Goal: Information Seeking & Learning: Learn about a topic

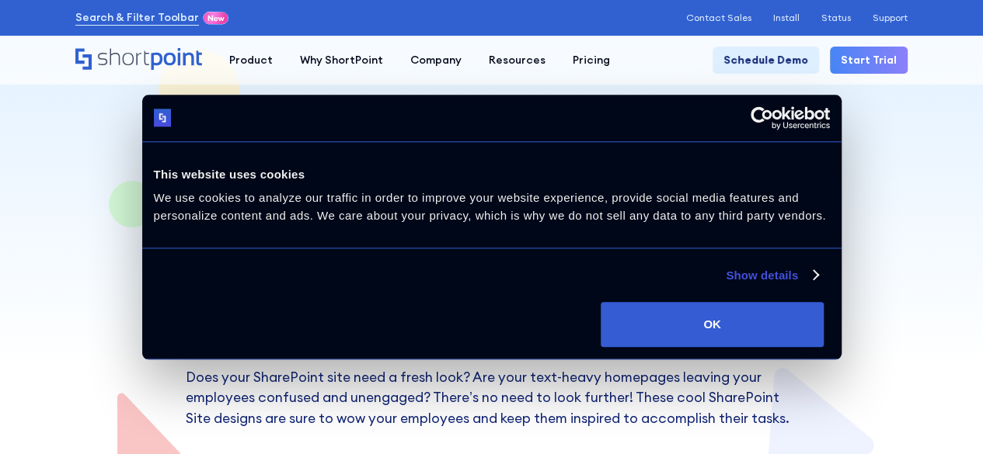
scroll to position [78, 0]
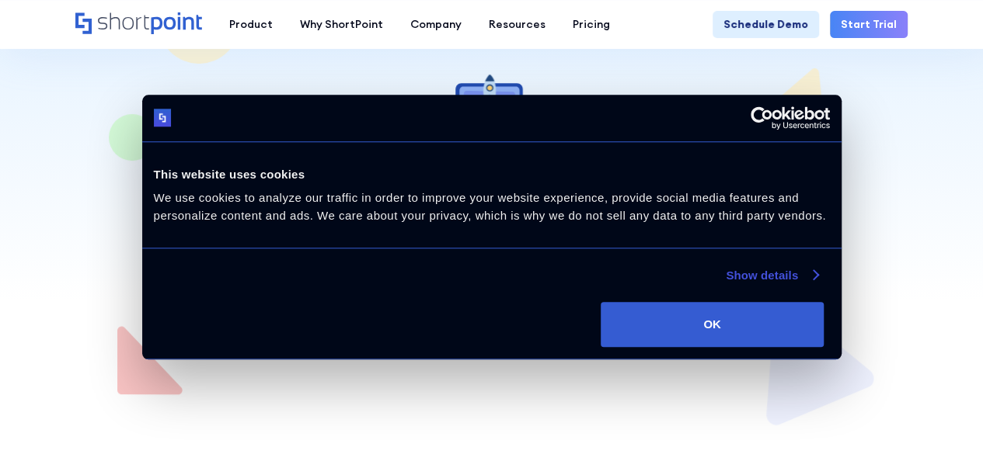
click at [726, 285] on link "Show details" at bounding box center [772, 275] width 92 height 19
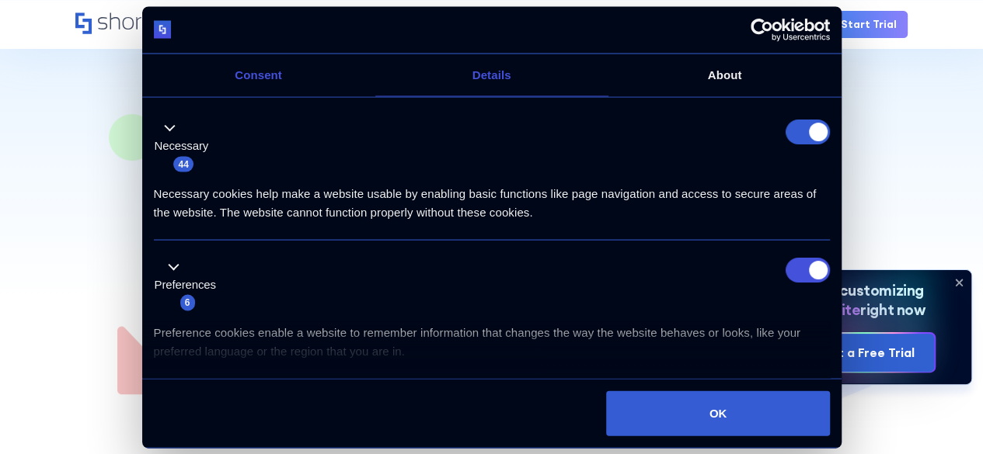
click at [281, 96] on link "Consent" at bounding box center [258, 75] width 233 height 43
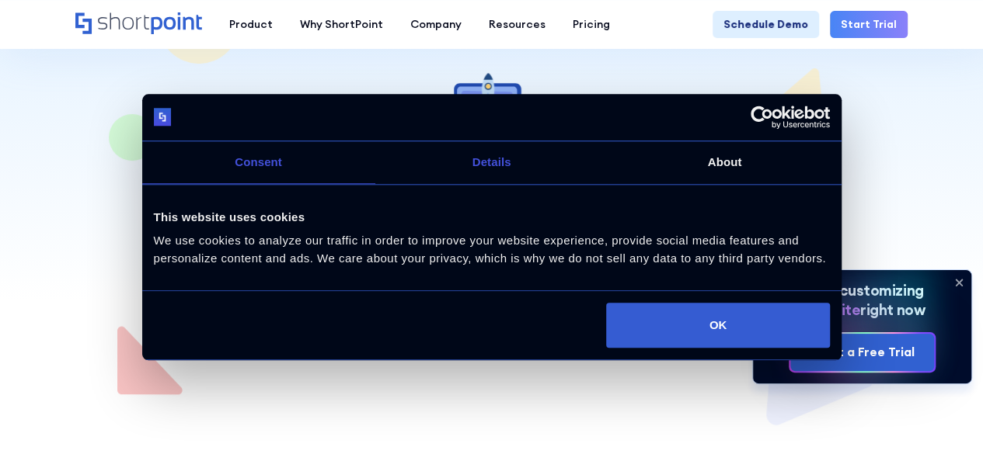
click at [546, 169] on link "Details" at bounding box center [491, 162] width 233 height 43
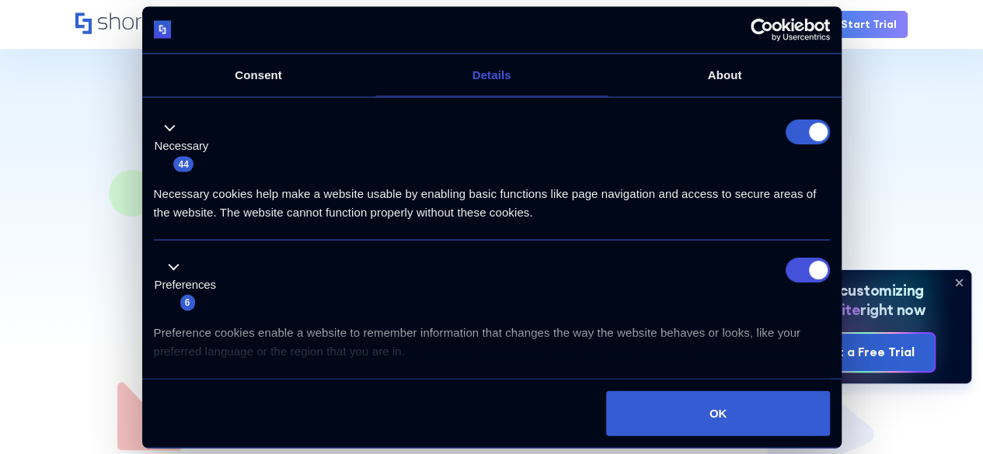
scroll to position [0, 0]
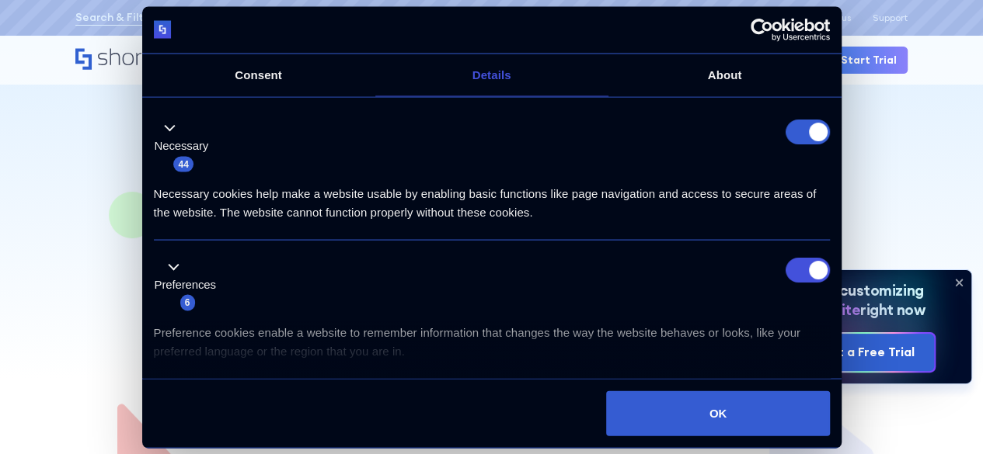
click at [810, 144] on form at bounding box center [807, 131] width 44 height 25
click at [177, 173] on button "Necessary 44" at bounding box center [186, 146] width 64 height 54
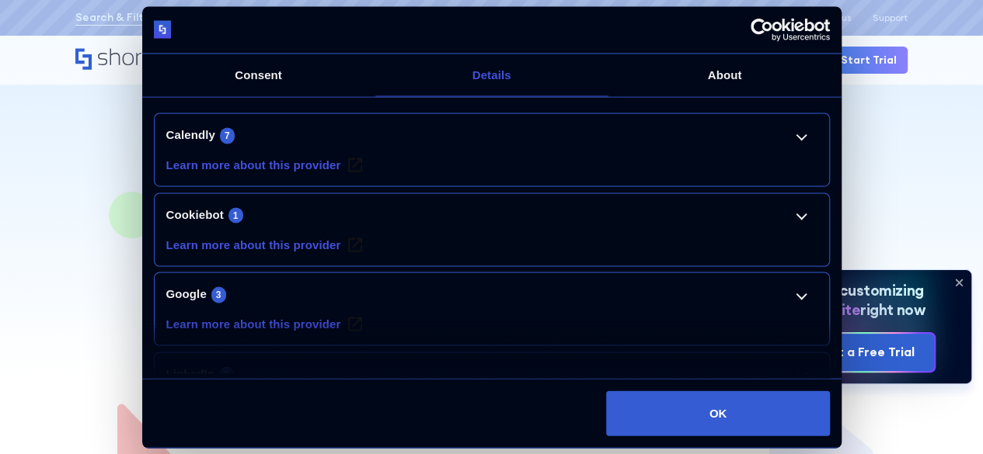
scroll to position [155, 0]
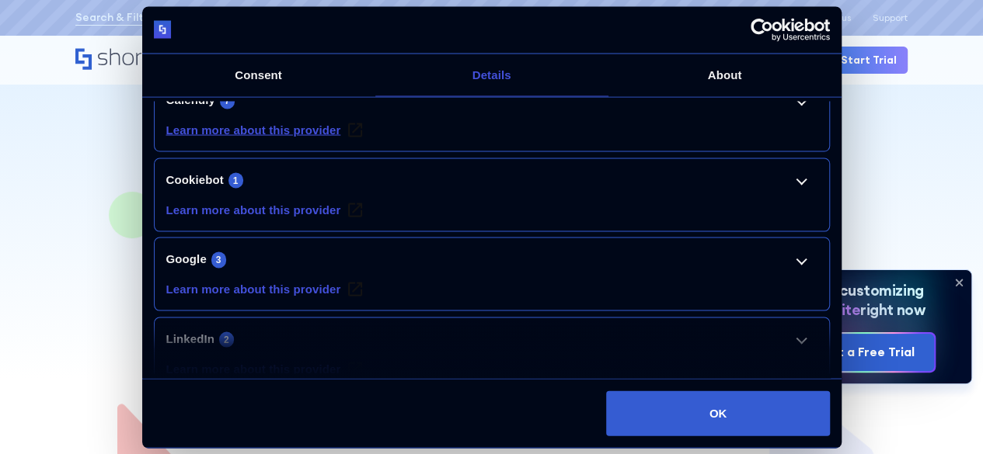
click at [282, 140] on link "Learn more about this provider" at bounding box center [264, 125] width 196 height 30
click at [780, 110] on link "Calendly 7" at bounding box center [491, 100] width 651 height 19
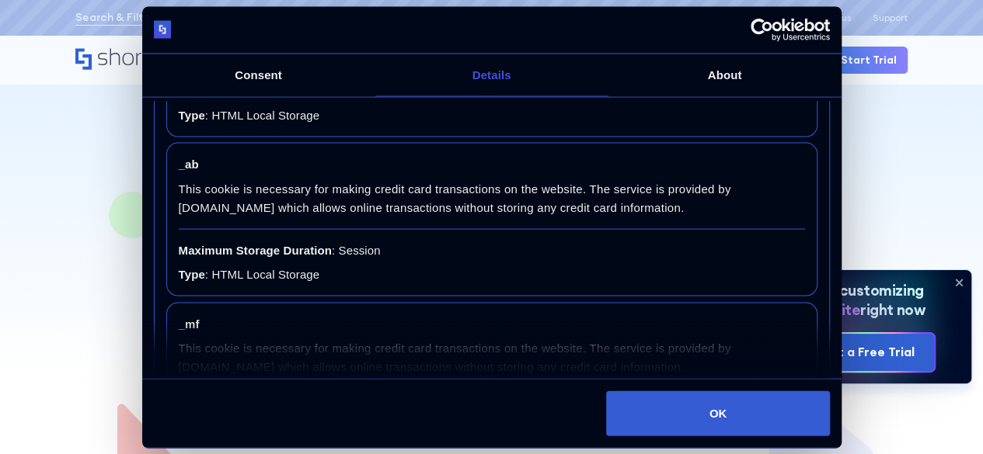
scroll to position [854, 0]
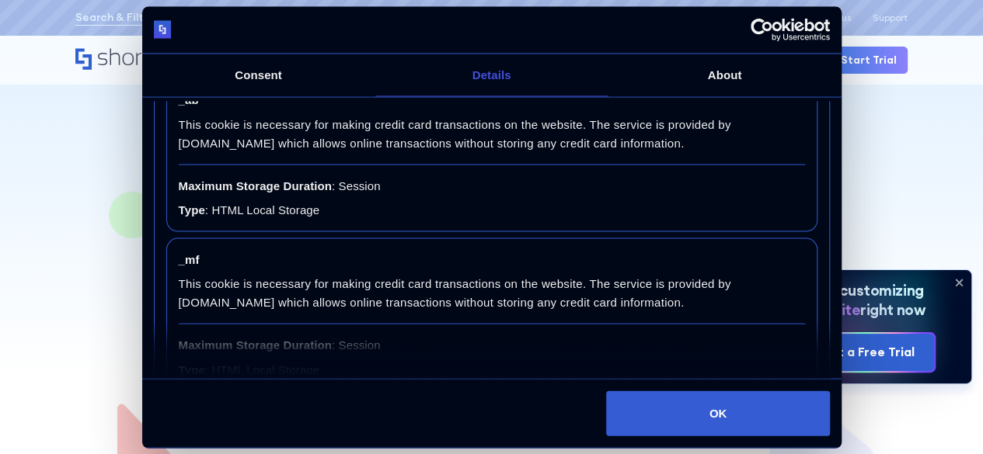
click at [163, 39] on img at bounding box center [163, 30] width 18 height 18
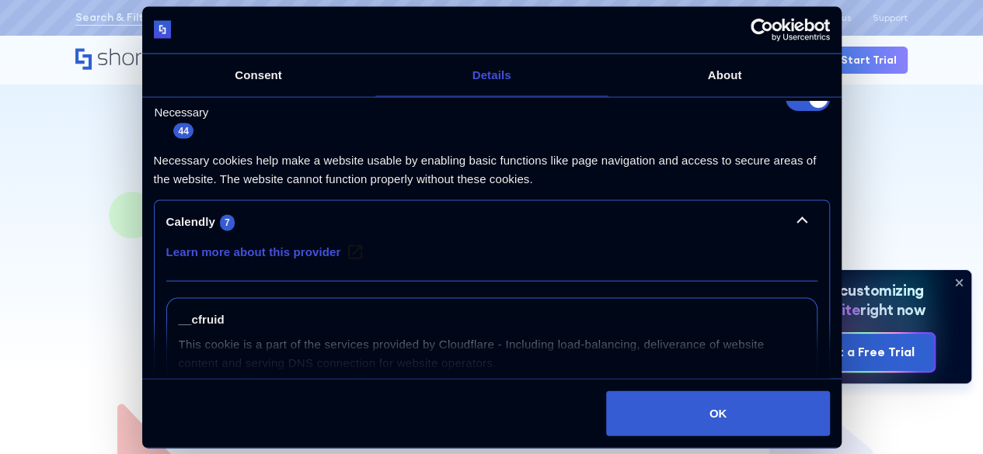
scroll to position [0, 0]
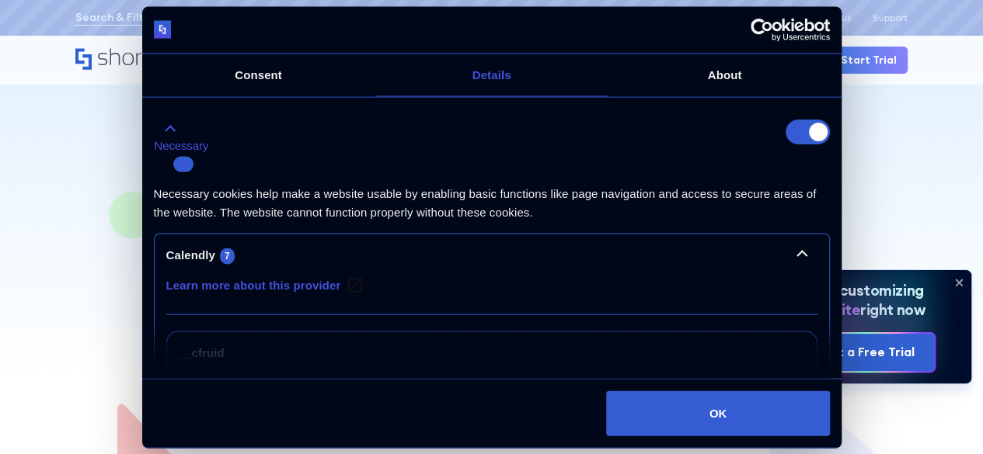
click at [182, 172] on button "Necessary 44" at bounding box center [186, 146] width 64 height 54
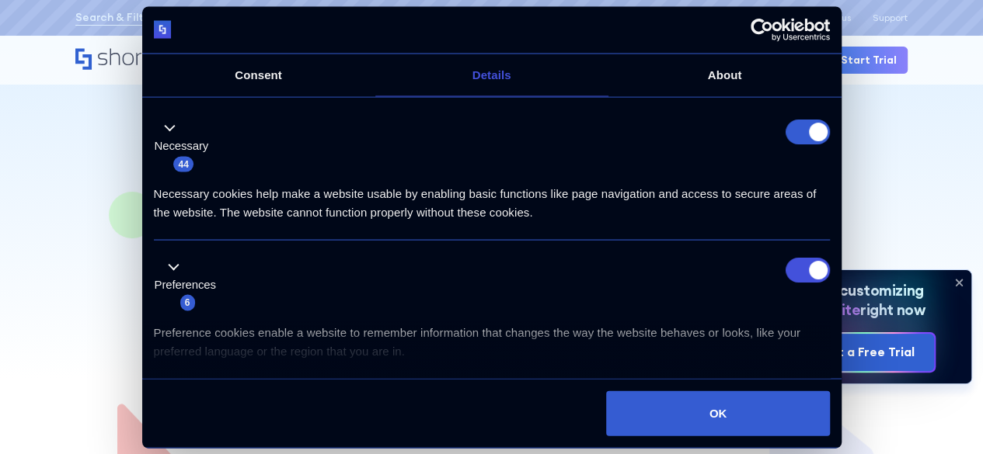
click at [799, 144] on form at bounding box center [807, 131] width 44 height 25
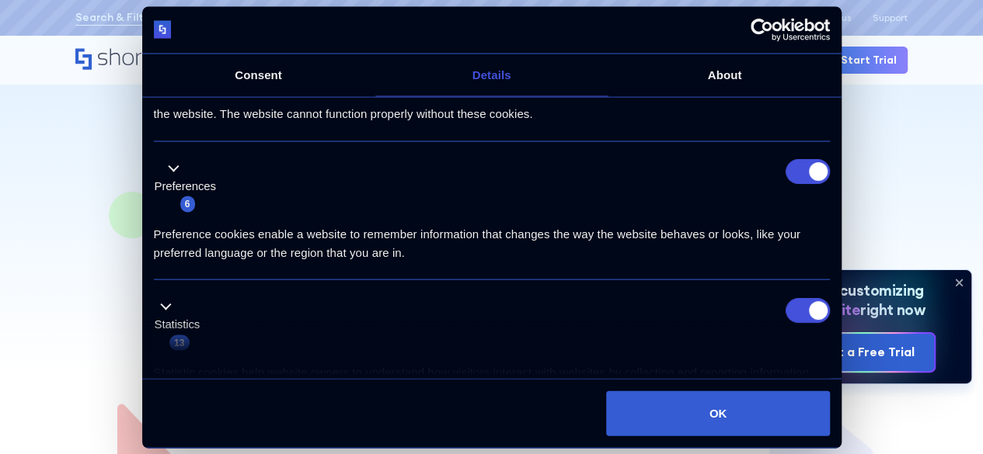
scroll to position [78, 0]
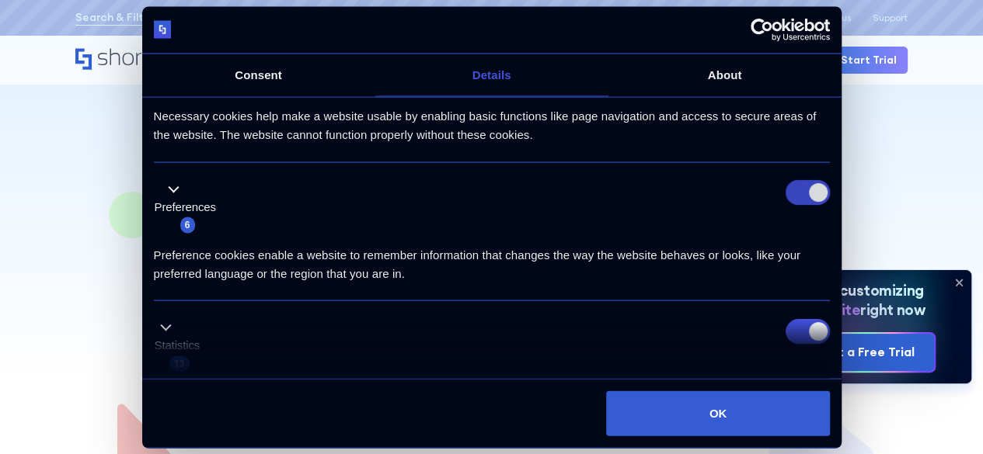
click at [809, 205] on input "Preferences" at bounding box center [807, 192] width 44 height 25
checkbox input "false"
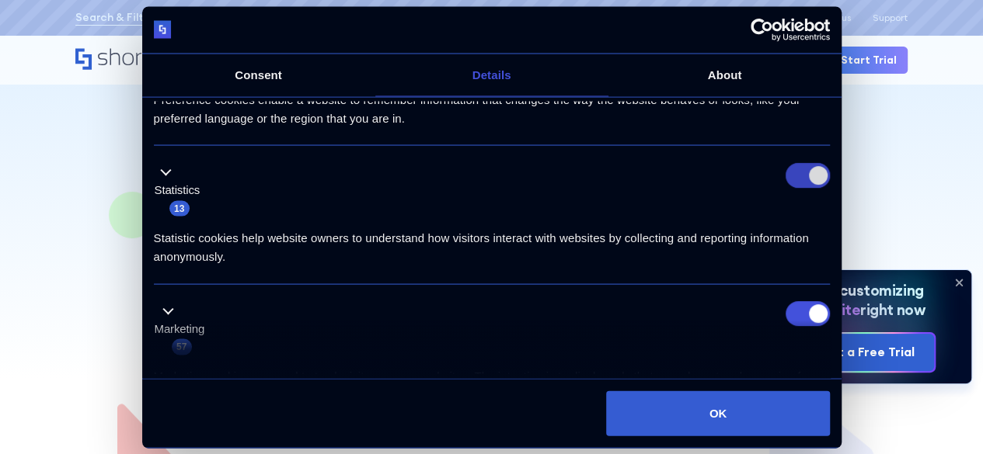
click at [796, 188] on input "Statistics" at bounding box center [807, 175] width 44 height 25
checkbox input "false"
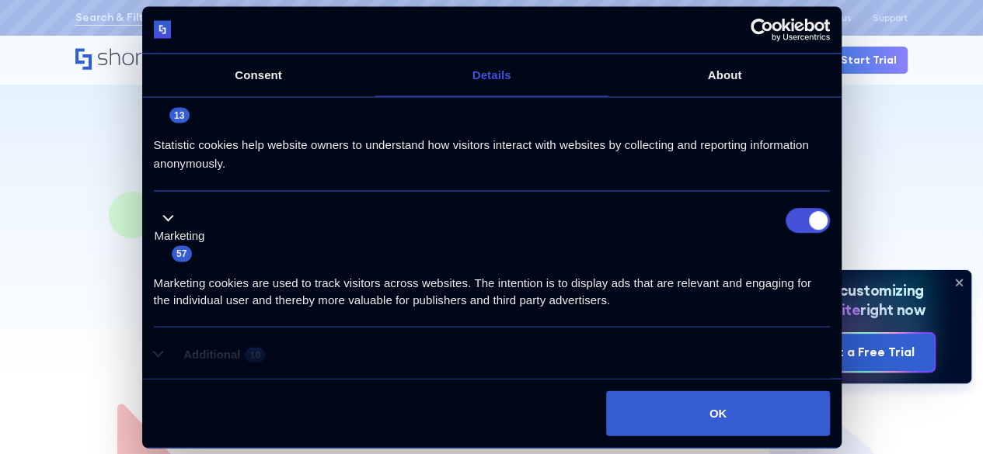
scroll to position [388, 0]
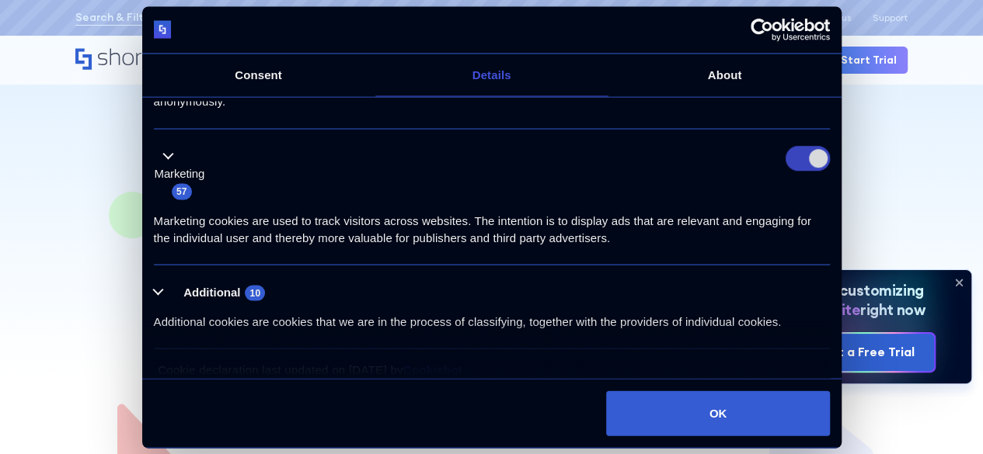
click at [802, 172] on input "Marketing" at bounding box center [807, 159] width 44 height 25
checkbox input "false"
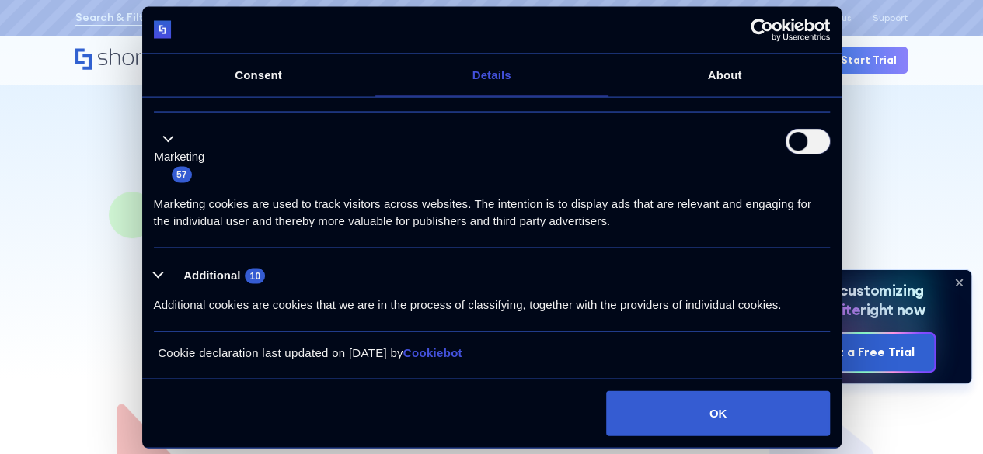
scroll to position [526, 0]
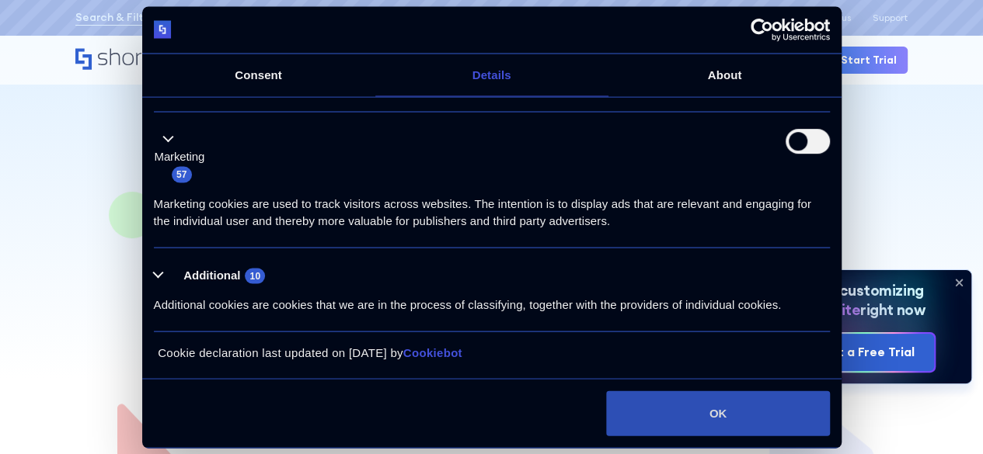
click at [707, 391] on button "OK" at bounding box center [717, 413] width 223 height 45
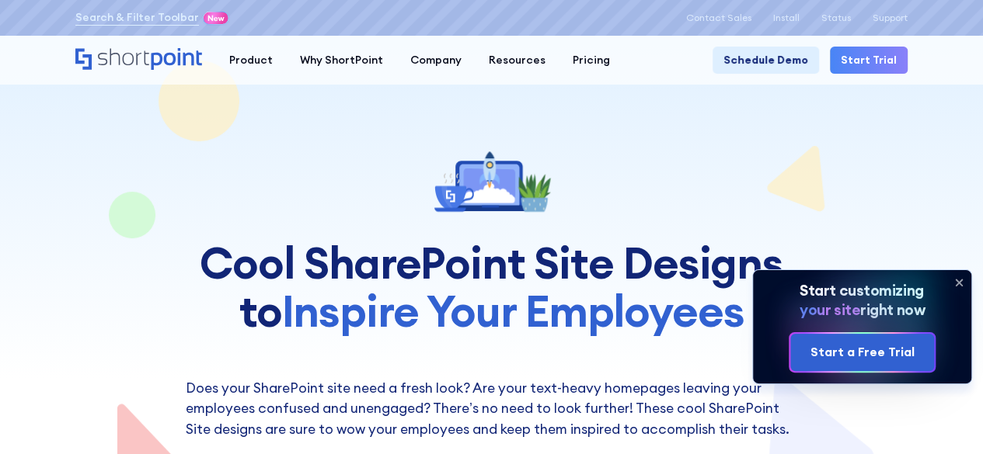
scroll to position [0, 0]
click at [955, 283] on icon at bounding box center [958, 282] width 25 height 25
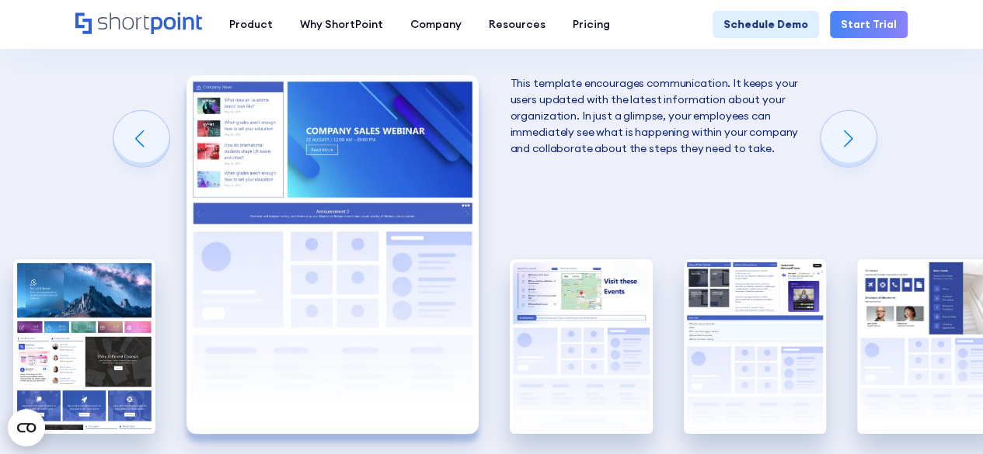
scroll to position [2408, 0]
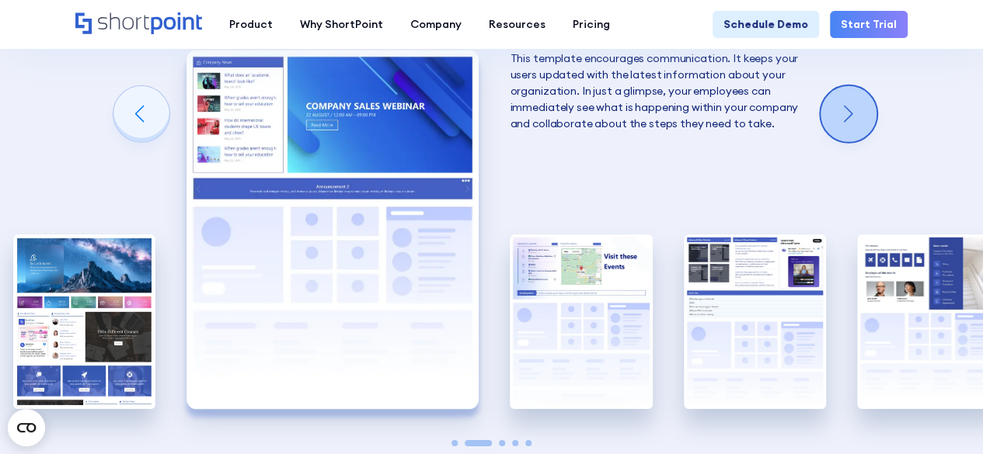
click at [831, 100] on div "Next slide" at bounding box center [848, 114] width 56 height 56
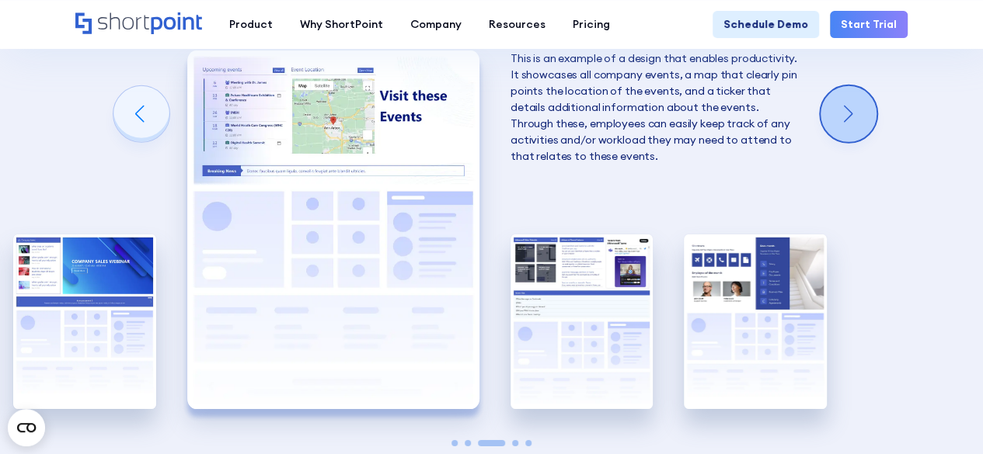
click at [831, 104] on div "Next slide" at bounding box center [848, 114] width 56 height 56
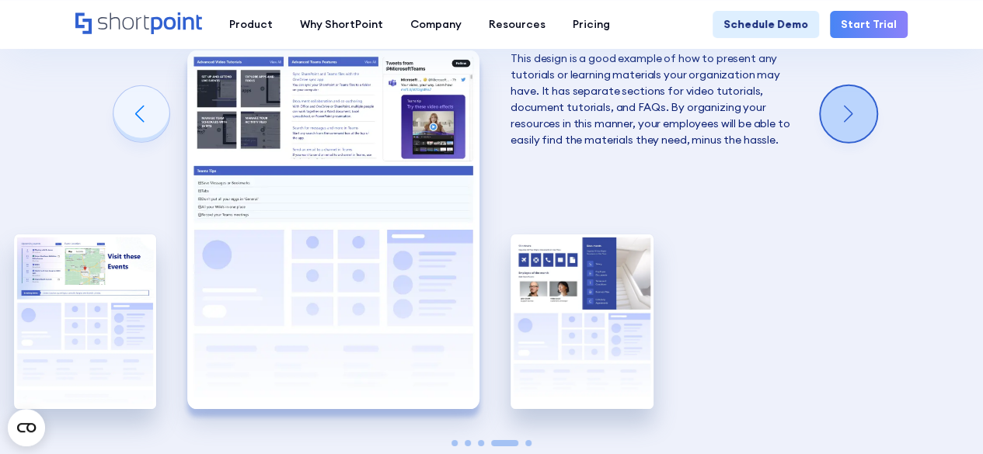
scroll to position [2330, 0]
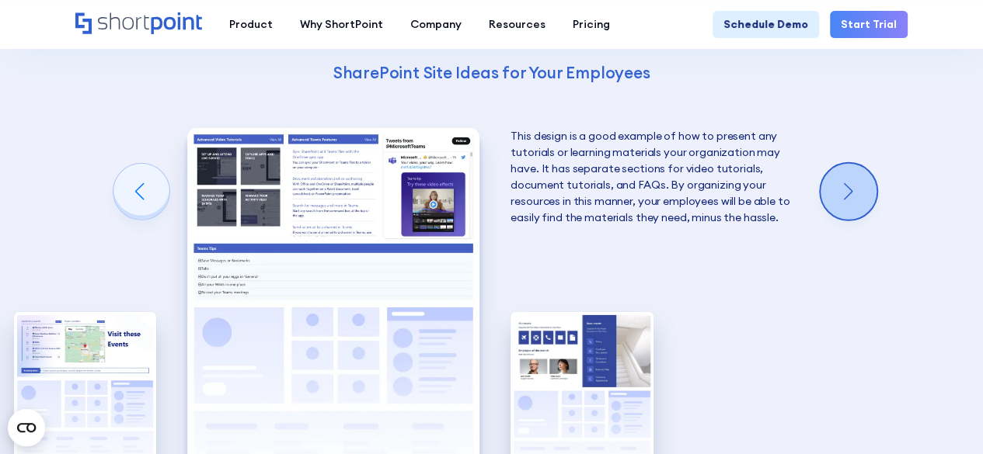
click at [856, 182] on div "Next slide" at bounding box center [848, 192] width 56 height 56
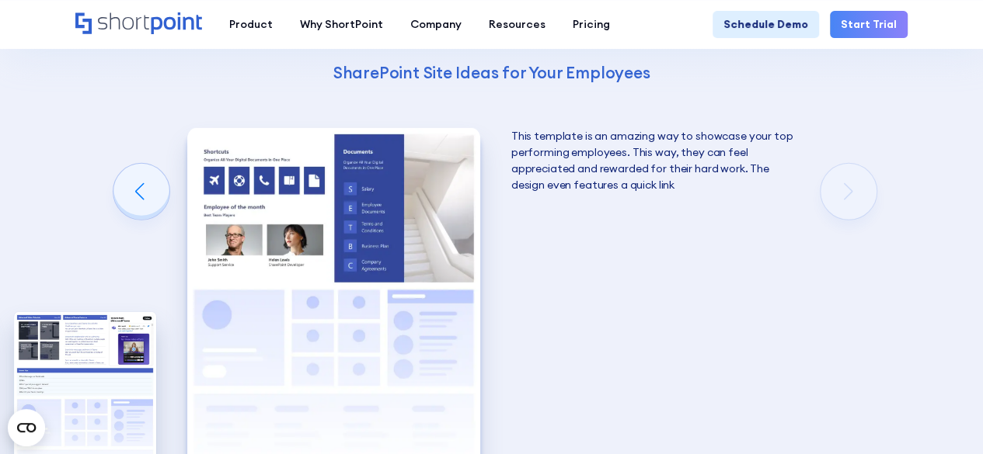
click at [856, 182] on div "Using Cool SharePoint Web Parts to Create an Effective Design Wondering where t…" at bounding box center [491, 168] width 983 height 995
click at [133, 190] on div "Previous slide" at bounding box center [141, 192] width 56 height 56
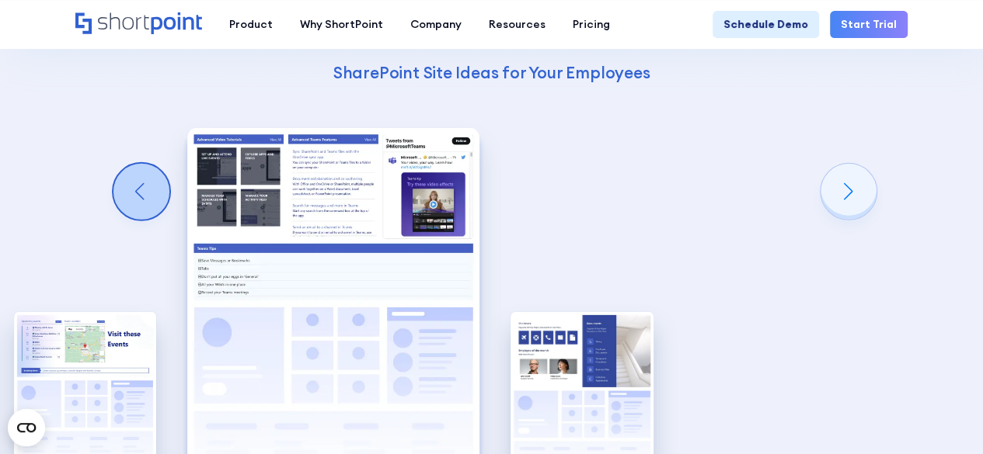
click at [133, 190] on div "Previous slide" at bounding box center [141, 192] width 56 height 56
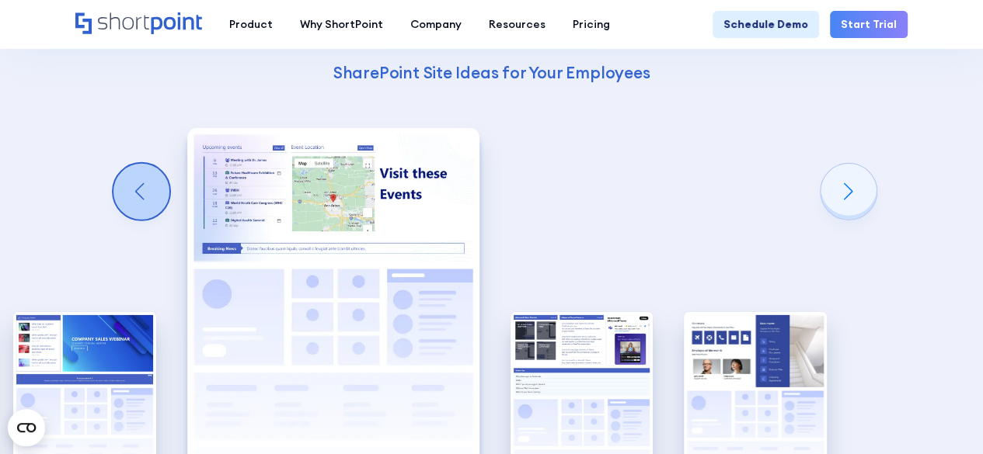
click at [133, 190] on div "Previous slide" at bounding box center [141, 192] width 56 height 56
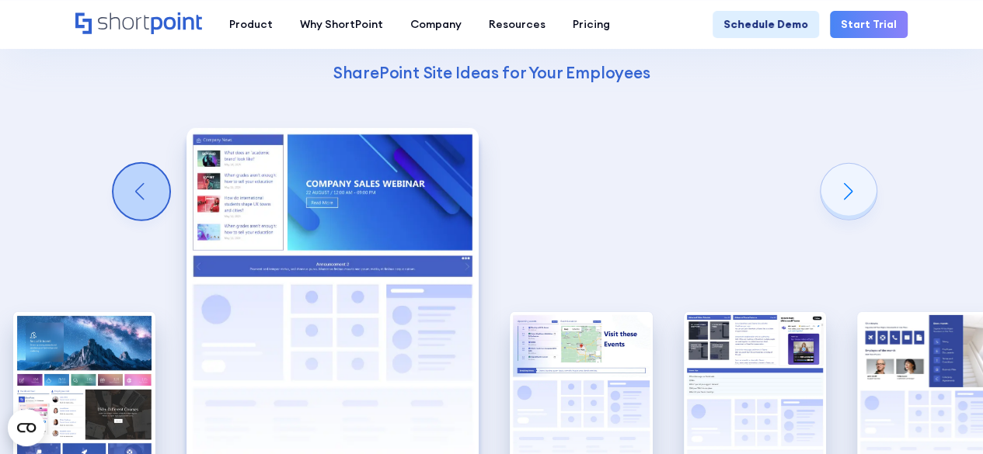
click at [133, 190] on div "Previous slide" at bounding box center [141, 192] width 56 height 56
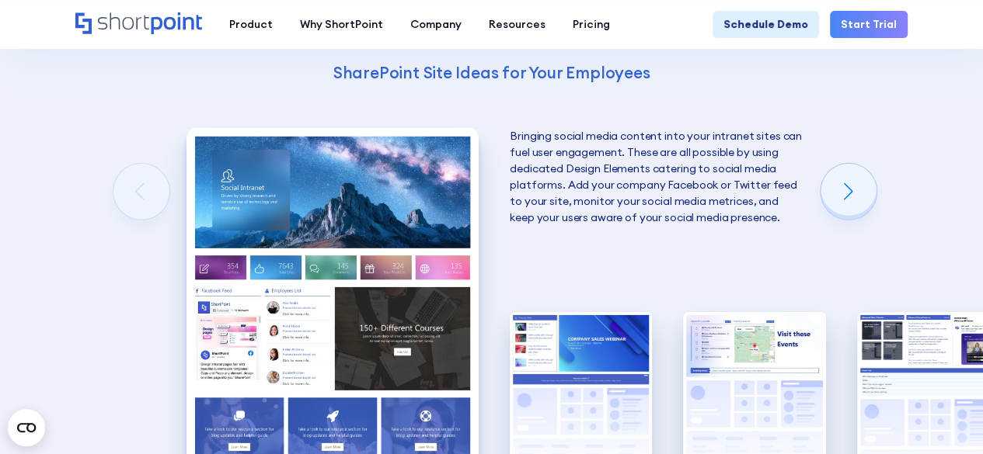
scroll to position [2408, 0]
